Goal: Information Seeking & Learning: Check status

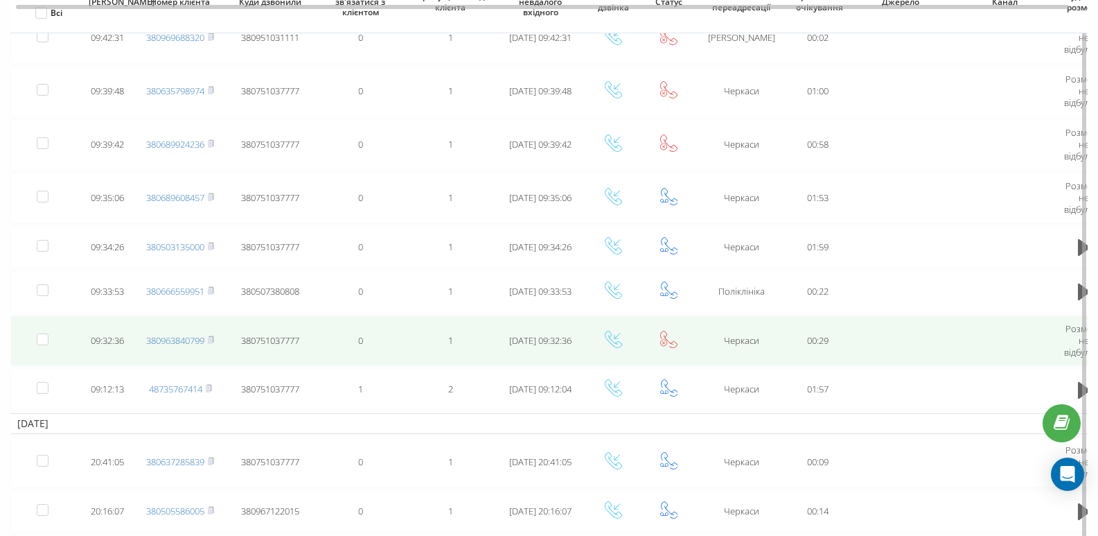
scroll to position [208, 0]
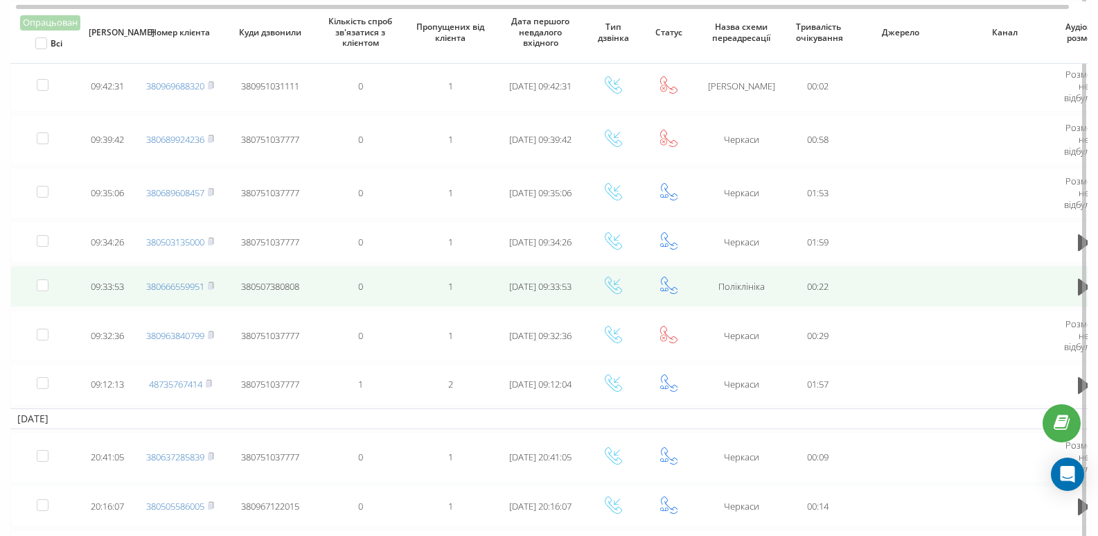
scroll to position [139, 0]
click at [191, 294] on td "380666559951" at bounding box center [180, 286] width 90 height 42
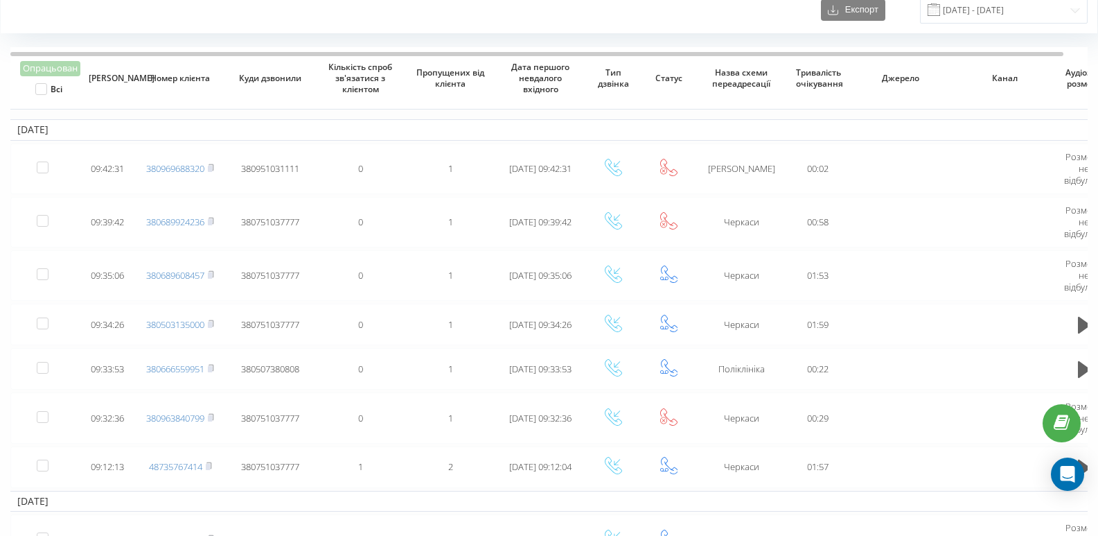
scroll to position [0, 0]
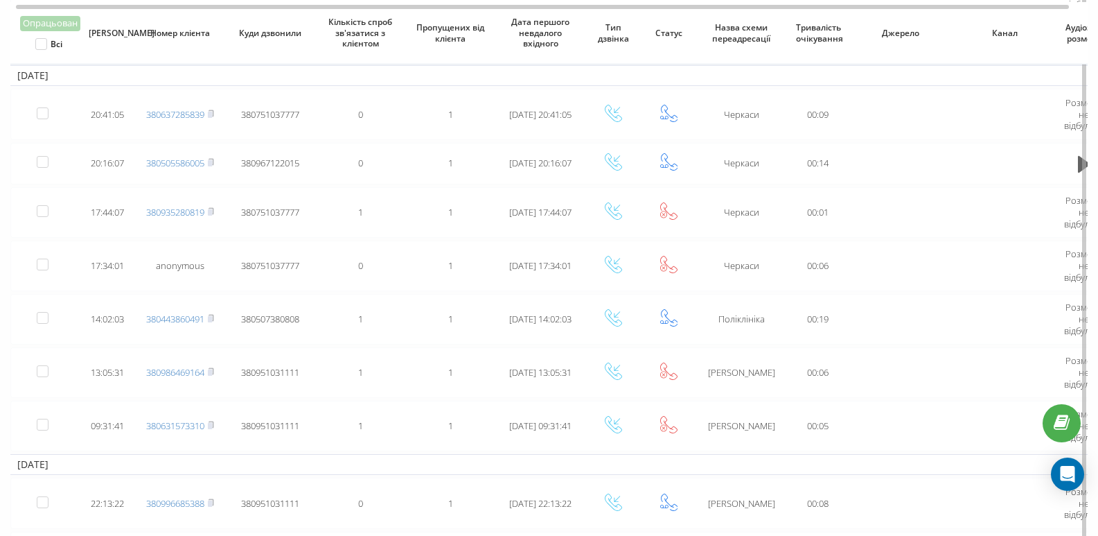
scroll to position [277, 0]
